Goal: Complete application form

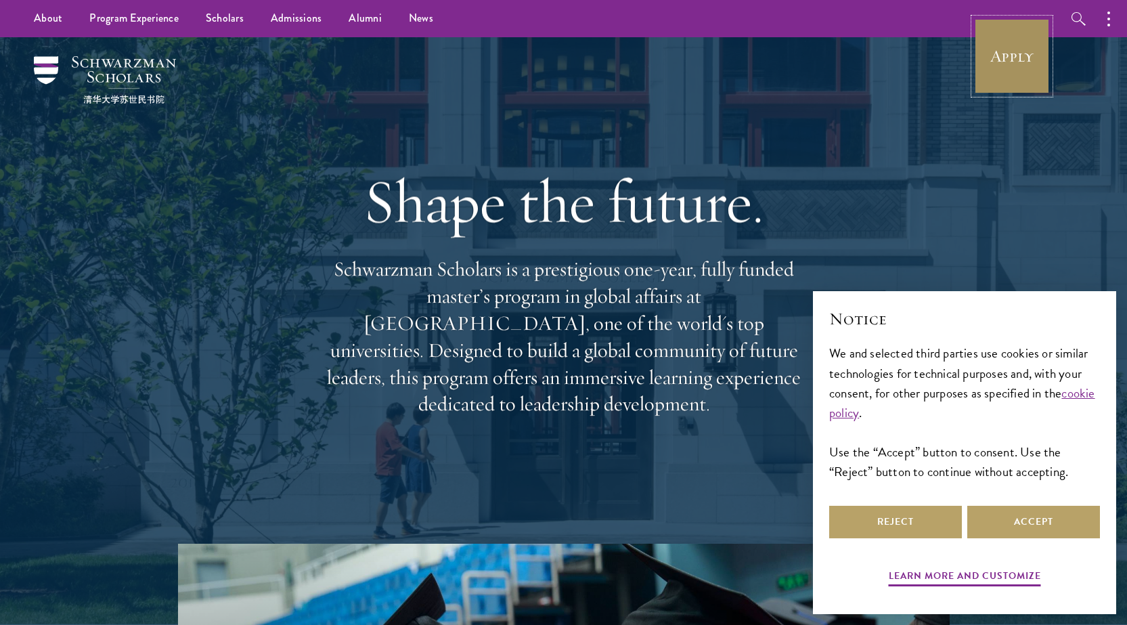
click at [1020, 68] on link "Apply" at bounding box center [1012, 56] width 76 height 76
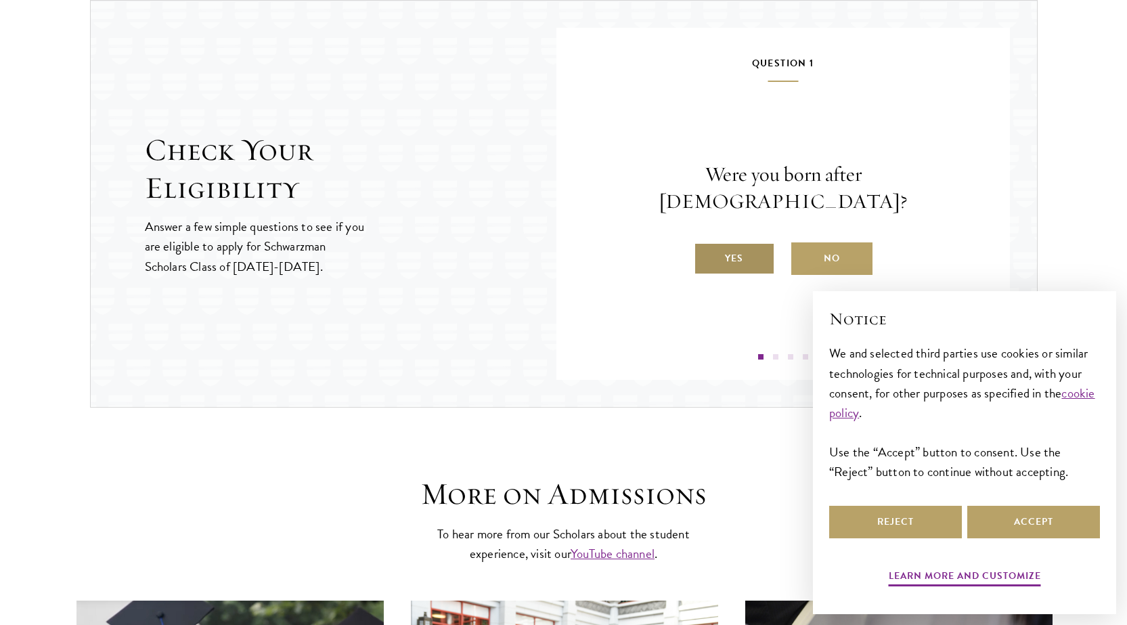
click at [747, 242] on label "Yes" at bounding box center [734, 258] width 81 height 32
click at [706, 244] on input "Yes" at bounding box center [700, 250] width 12 height 12
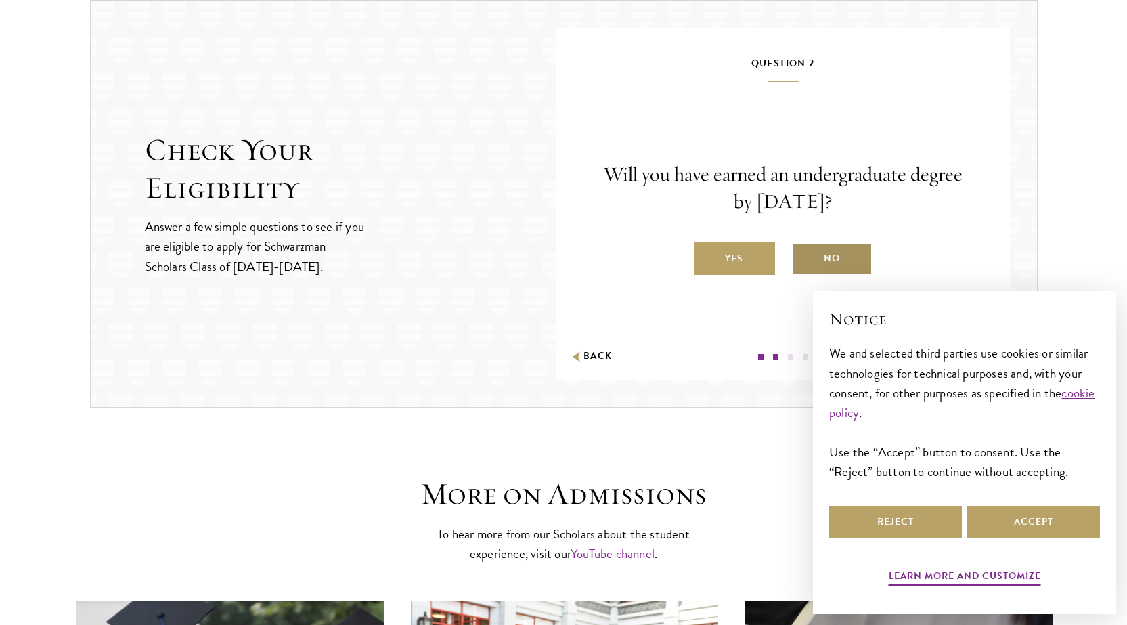
click at [825, 257] on label "No" at bounding box center [831, 258] width 81 height 32
click at [804, 256] on input "No" at bounding box center [797, 250] width 12 height 12
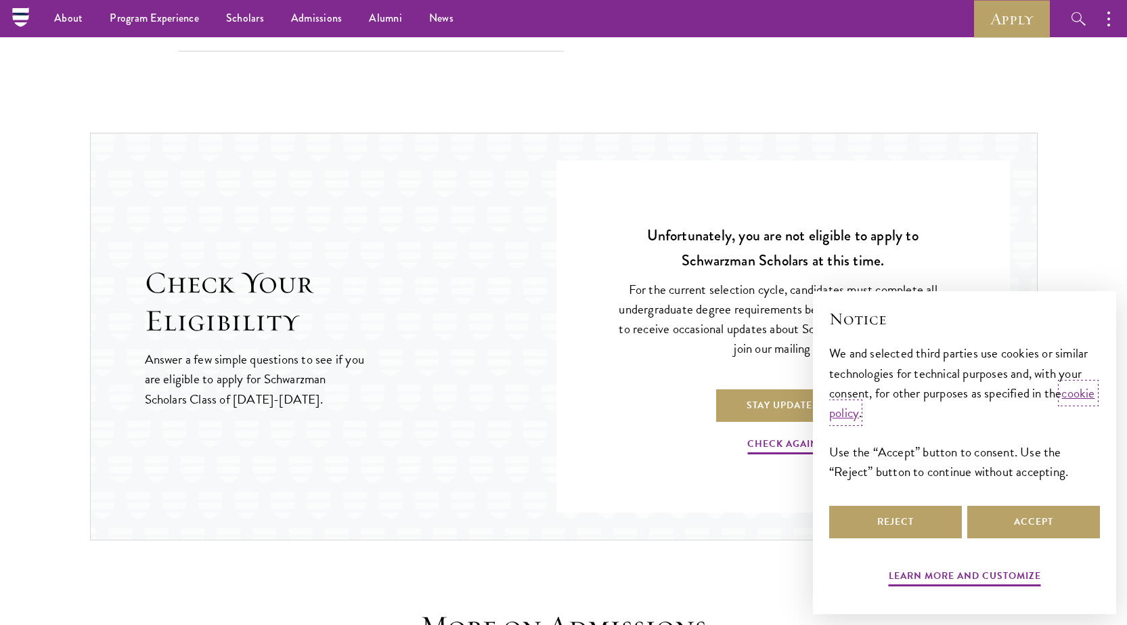
scroll to position [1296, 0]
